Goal: Information Seeking & Learning: Find specific fact

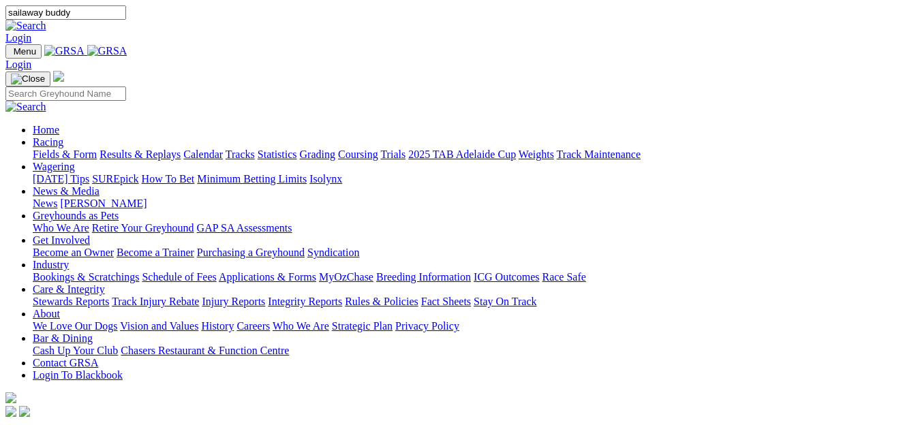
type input "sailaway buddy"
click at [46, 20] on link at bounding box center [25, 26] width 41 height 12
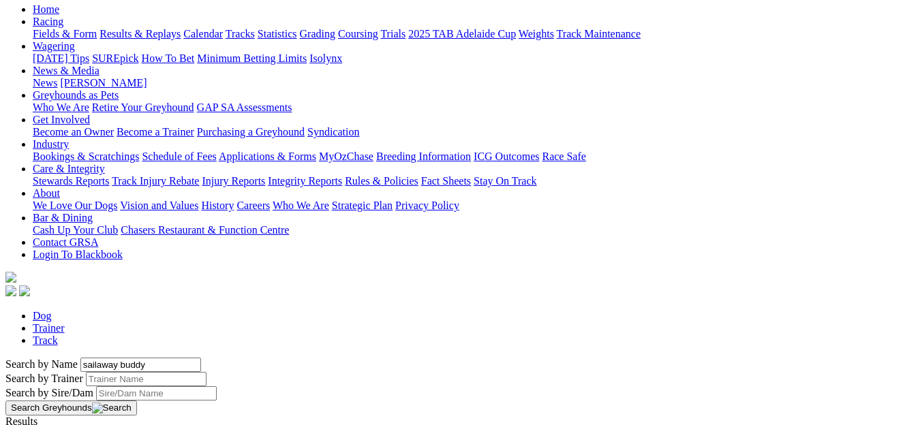
scroll to position [147, 0]
click at [102, 425] on link "SAILAWAY BUDDY" at bounding box center [53, 433] width 96 height 12
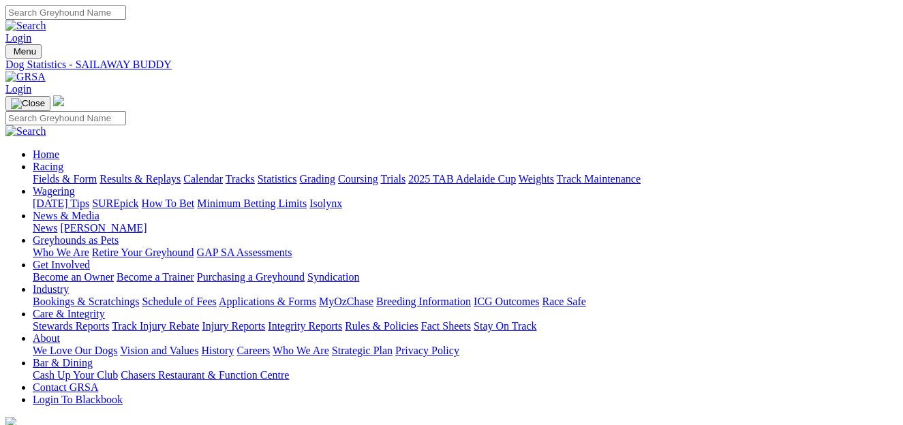
click at [126, 14] on input "Search" at bounding box center [65, 12] width 121 height 14
type input "town stranger"
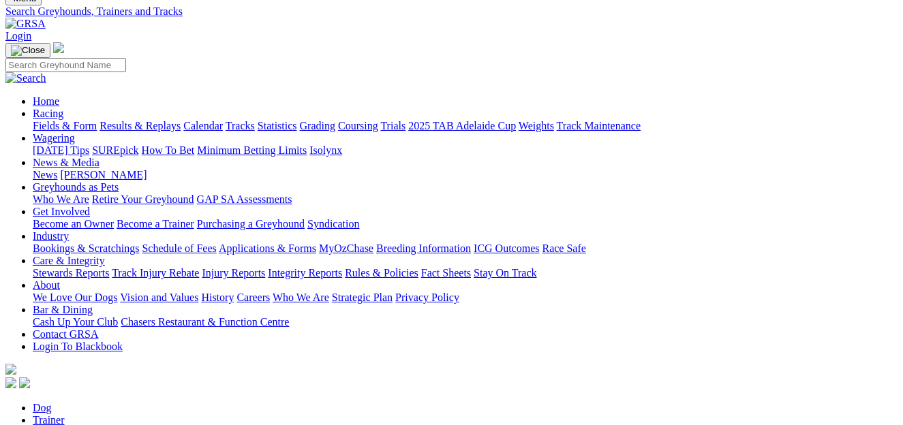
scroll to position [55, 0]
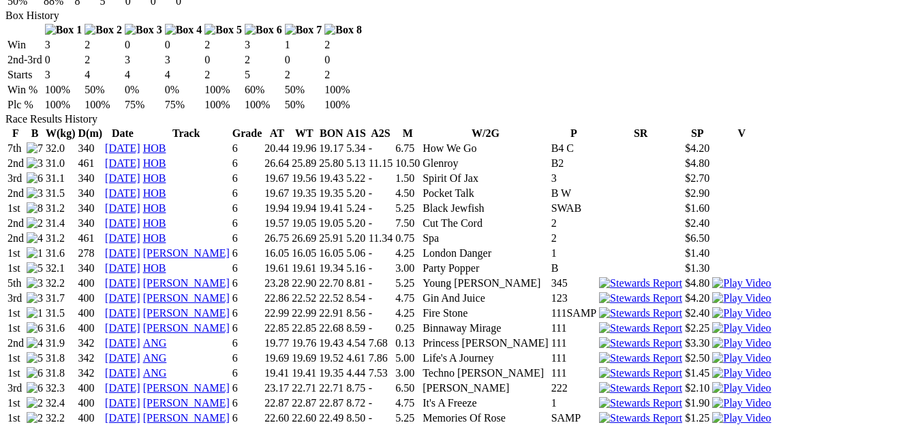
scroll to position [894, 0]
